Goal: Task Accomplishment & Management: Complete application form

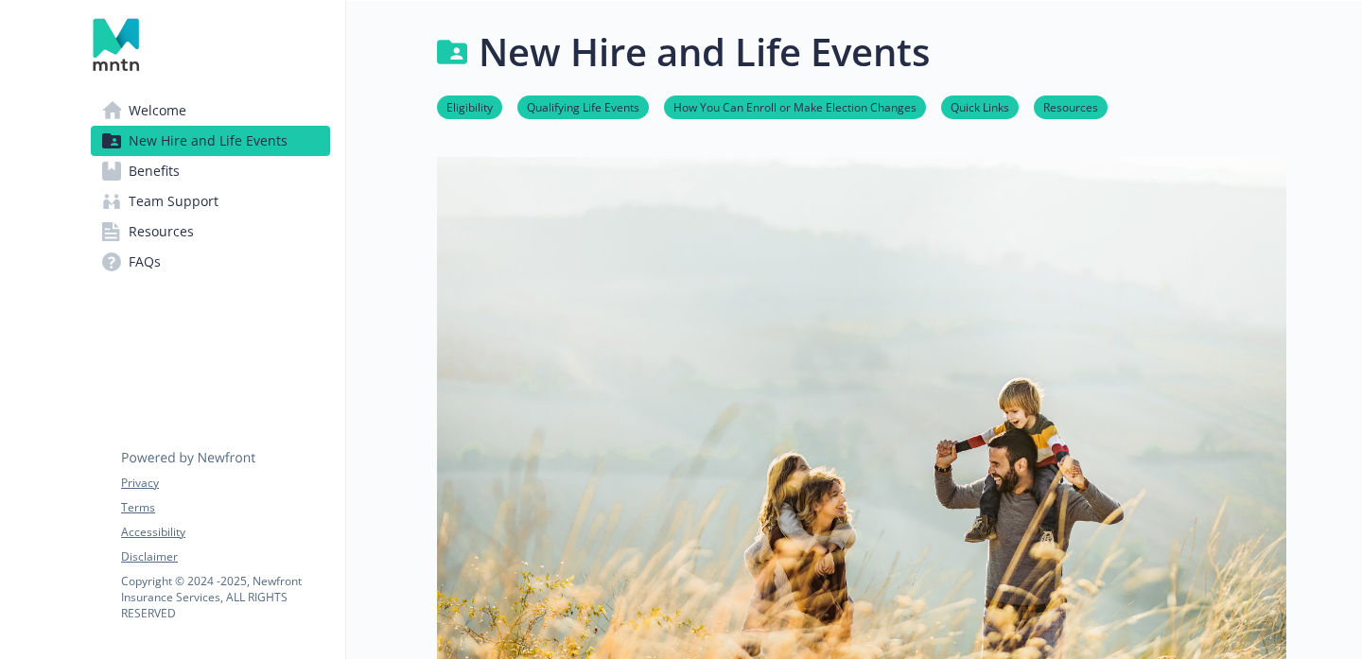
scroll to position [1233, 0]
